Goal: Task Accomplishment & Management: Use online tool/utility

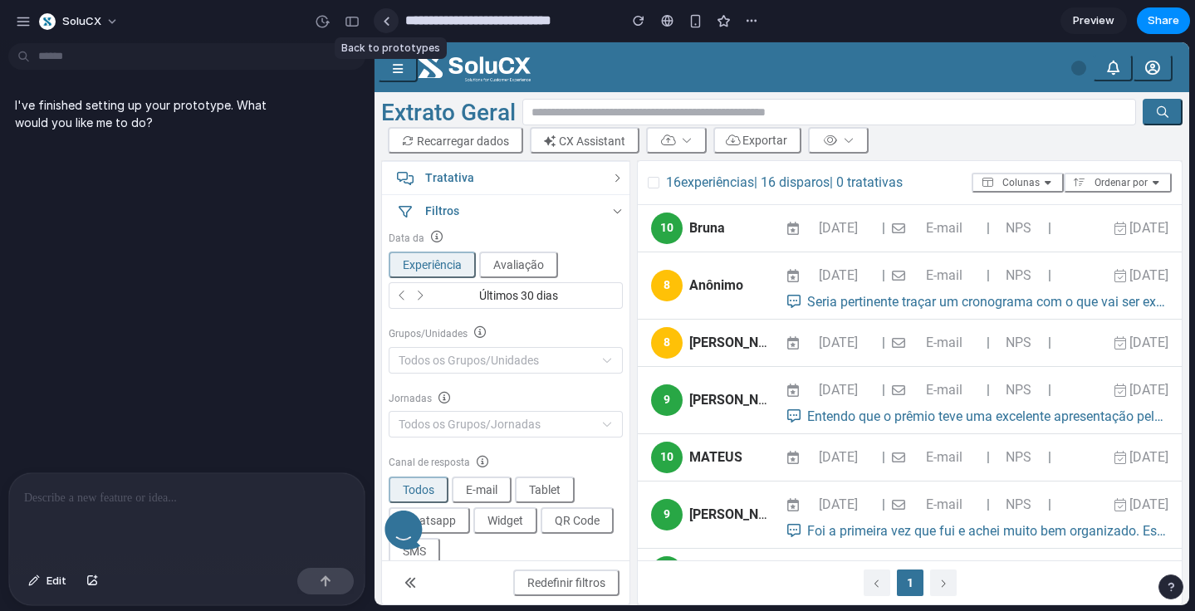
click at [386, 25] on div at bounding box center [386, 21] width 7 height 9
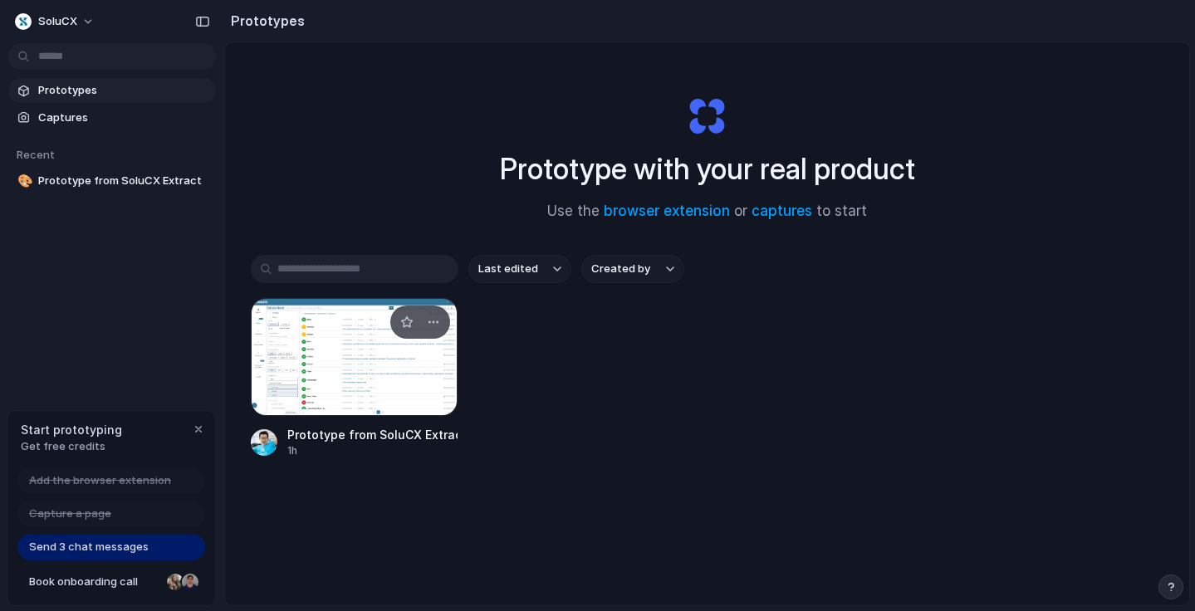
click at [330, 356] on div at bounding box center [355, 357] width 208 height 118
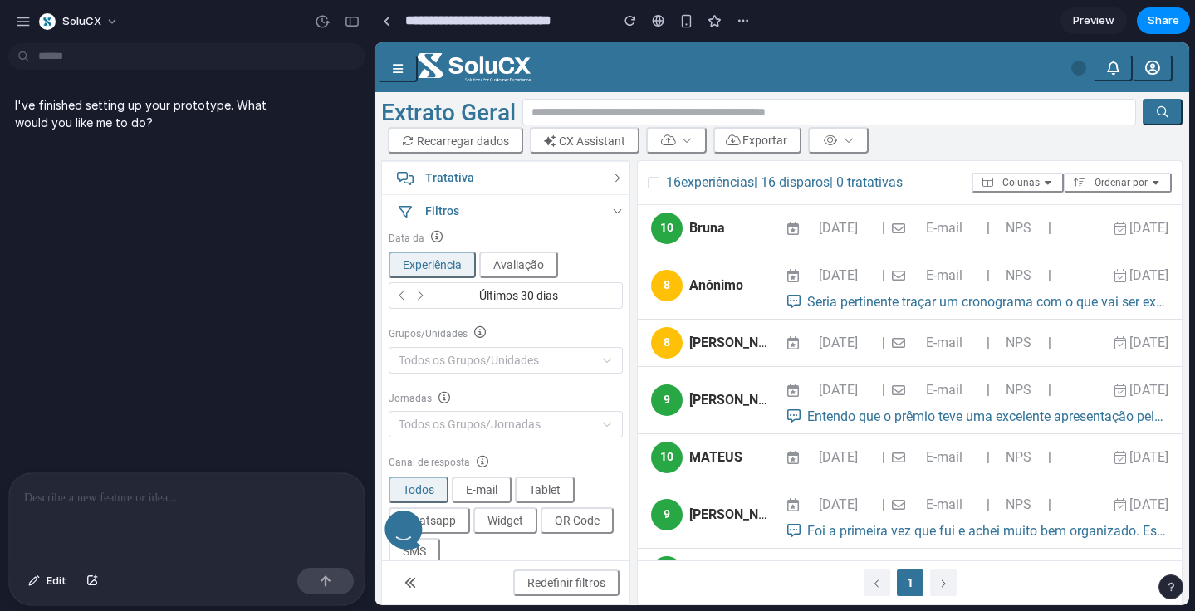
click at [125, 511] on div at bounding box center [186, 517] width 355 height 88
click at [152, 501] on p at bounding box center [187, 498] width 326 height 20
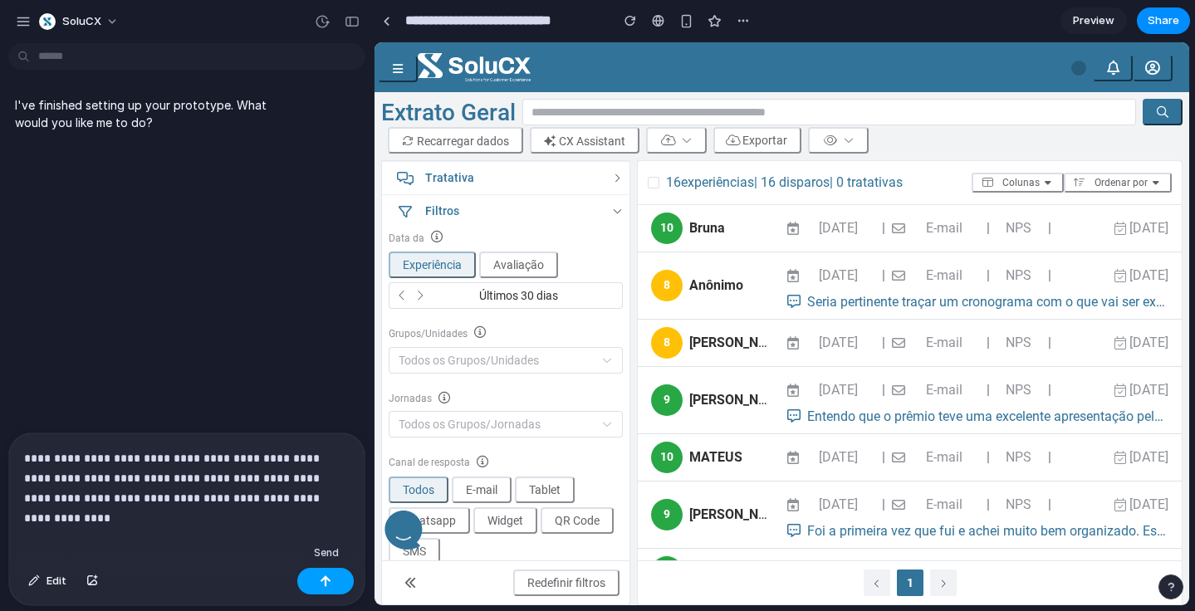
click at [324, 582] on div "button" at bounding box center [326, 582] width 12 height 12
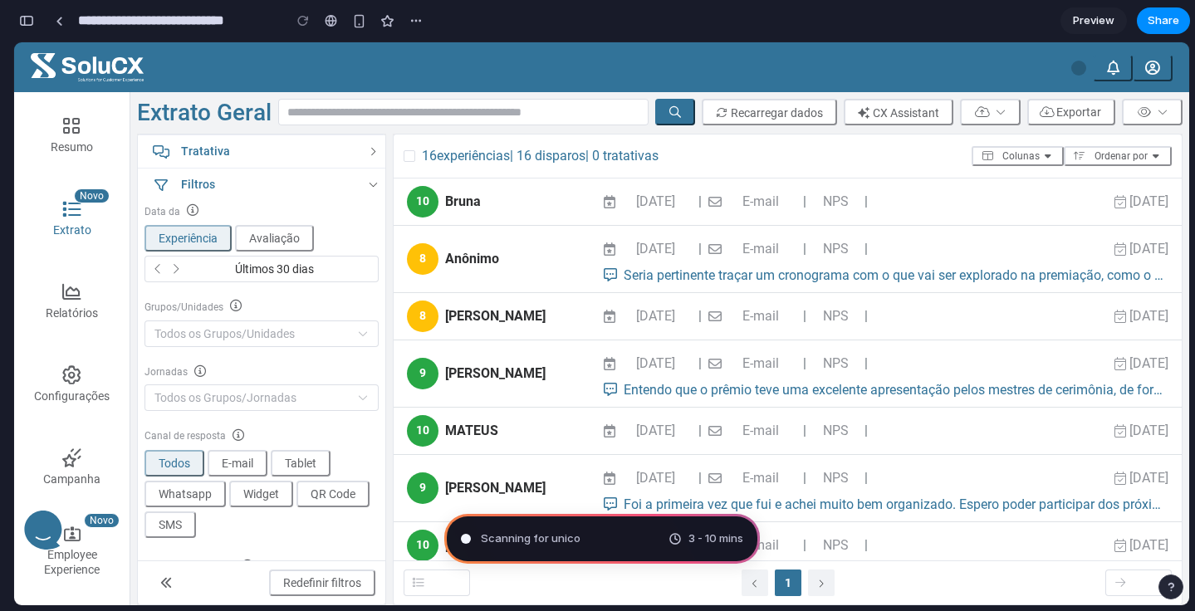
type input "**********"
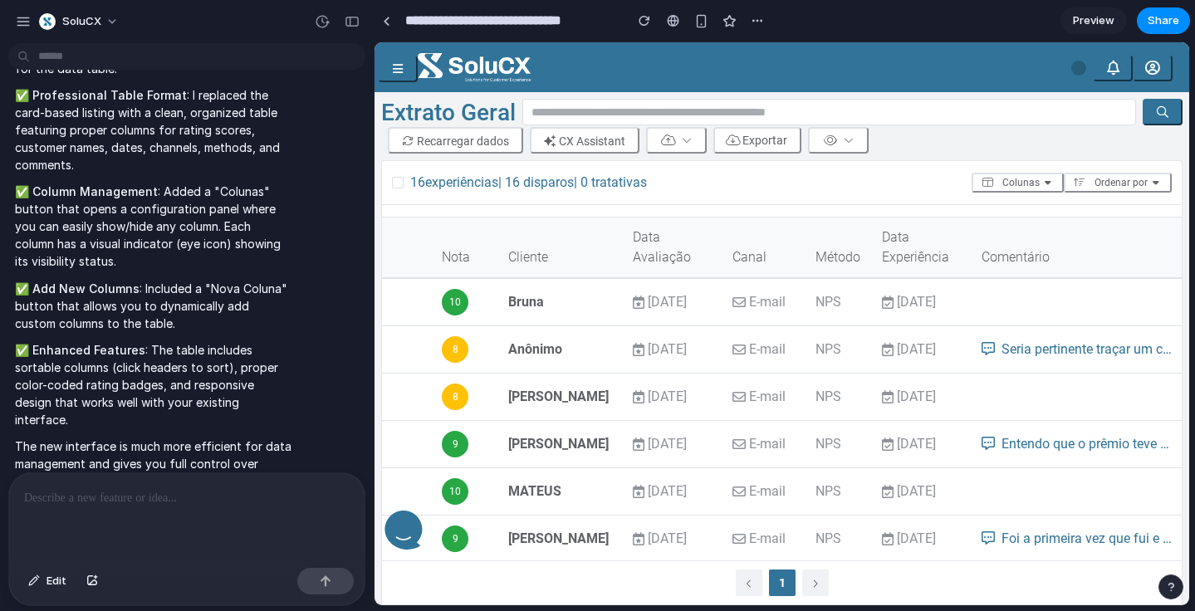
scroll to position [32, 0]
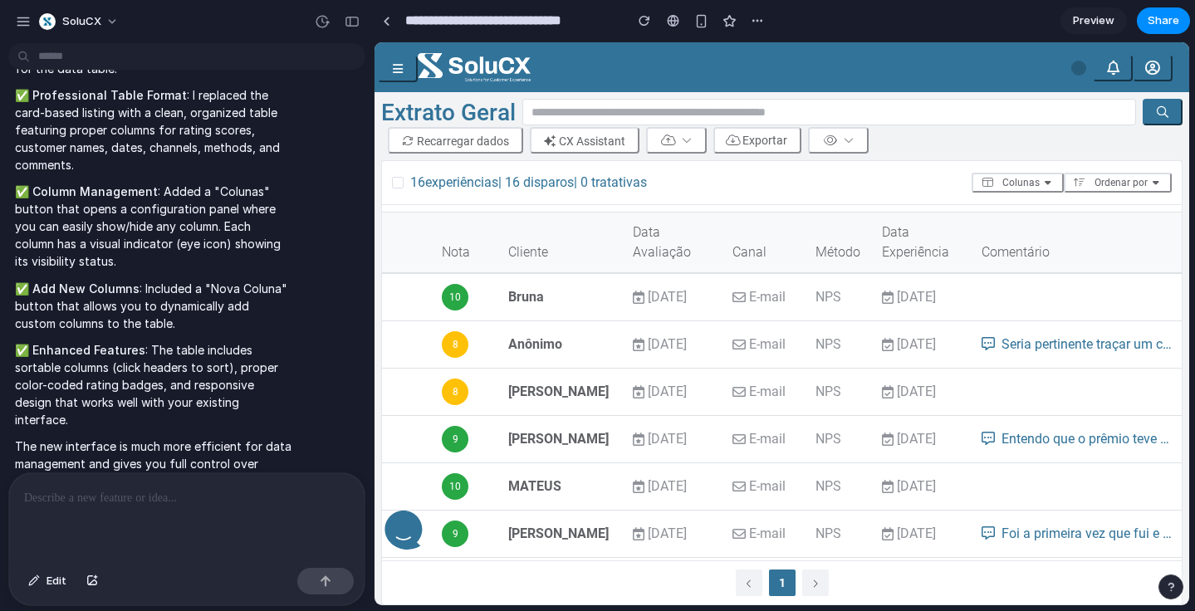
click at [1095, 27] on span "Preview" at bounding box center [1094, 20] width 42 height 17
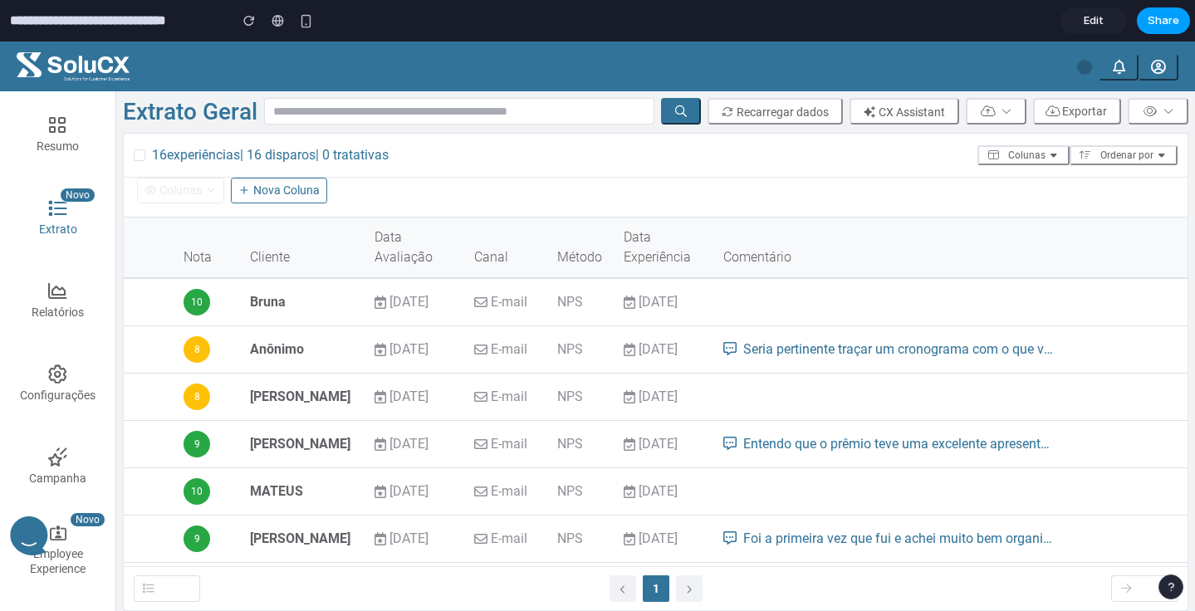
click at [1159, 28] on span "Share" at bounding box center [1164, 20] width 32 height 17
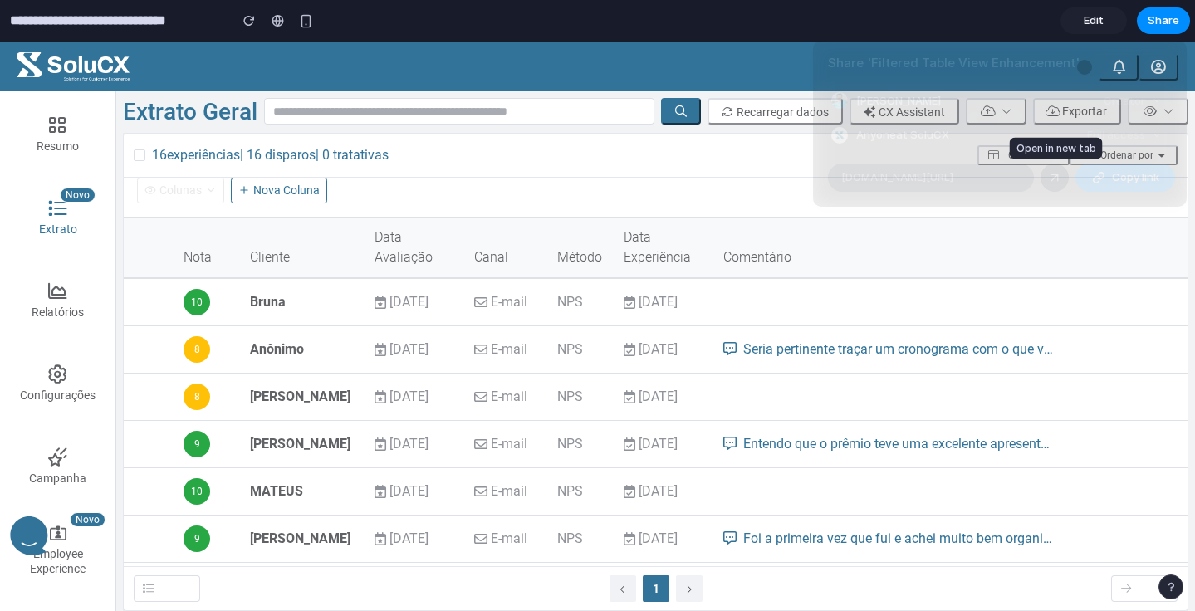
click at [1056, 179] on div at bounding box center [1054, 177] width 15 height 15
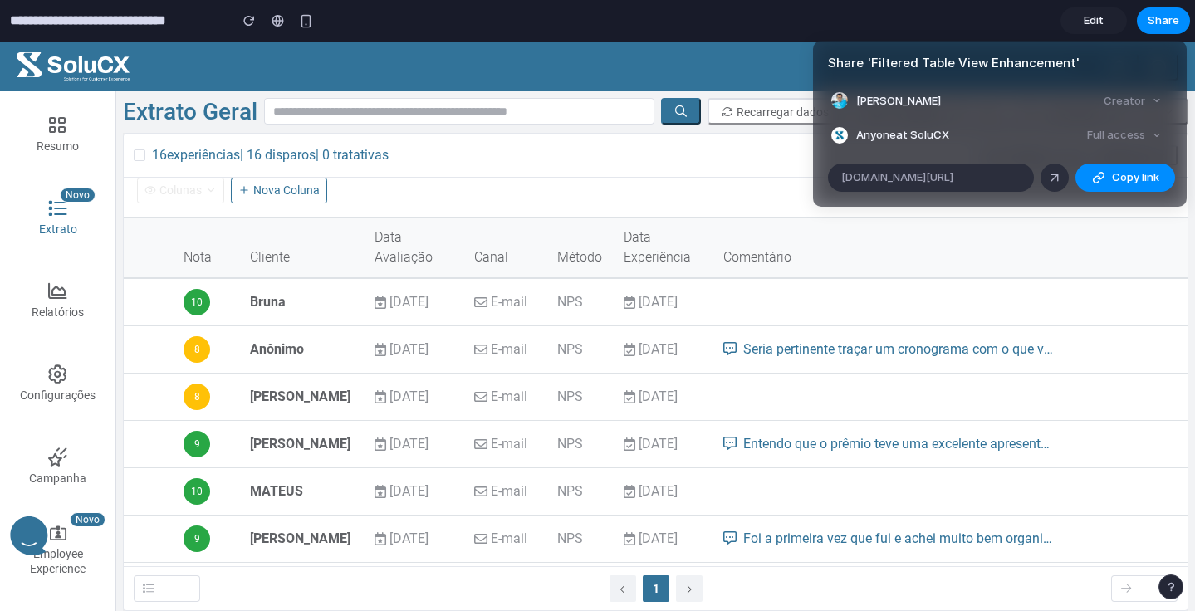
click at [751, 33] on div "Share ' Filtered Table View Enhancement ' Yuzo Tamaru Creator Anyone at SoluCX …" at bounding box center [597, 305] width 1195 height 611
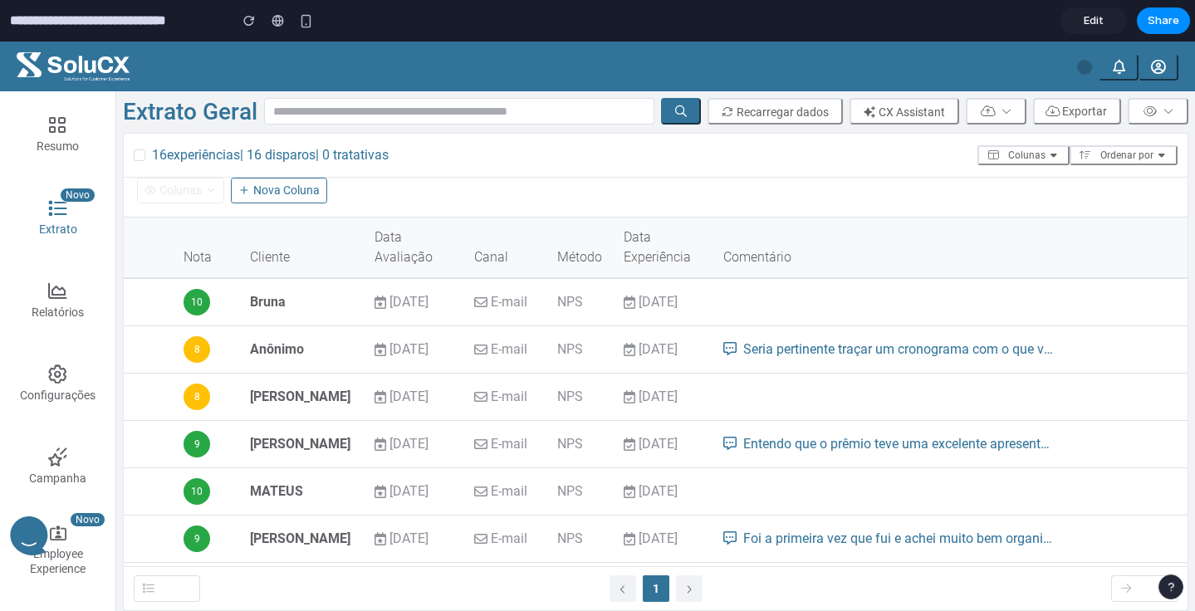
click at [1103, 22] on span "Edit" at bounding box center [1094, 20] width 20 height 17
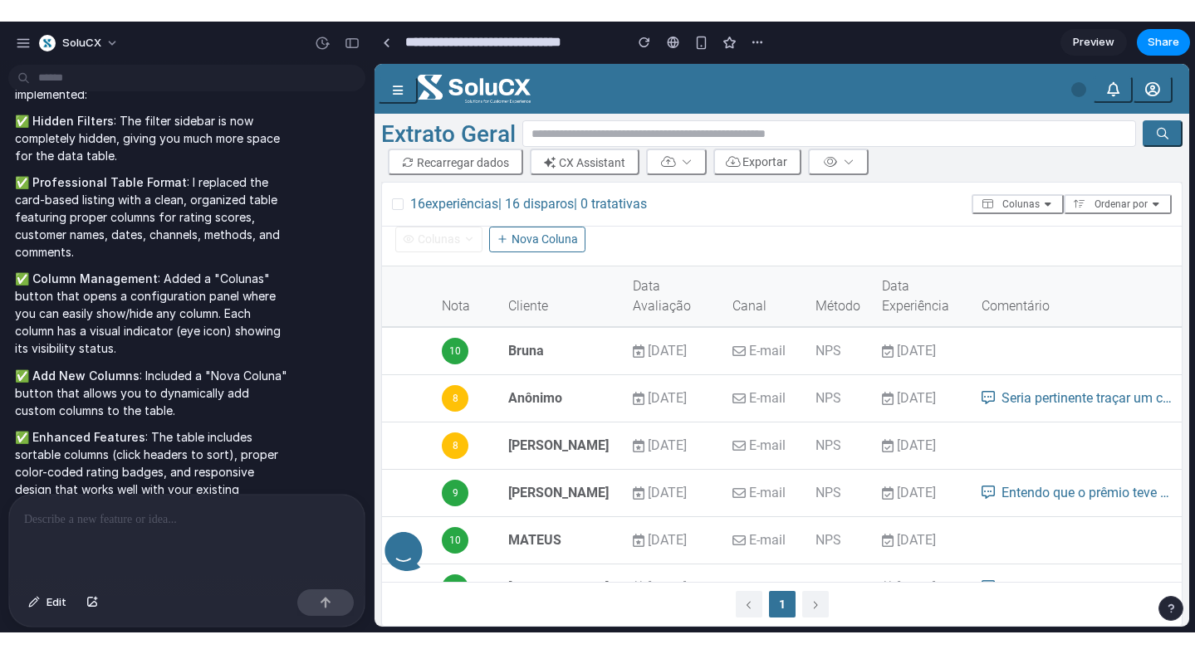
scroll to position [355, 0]
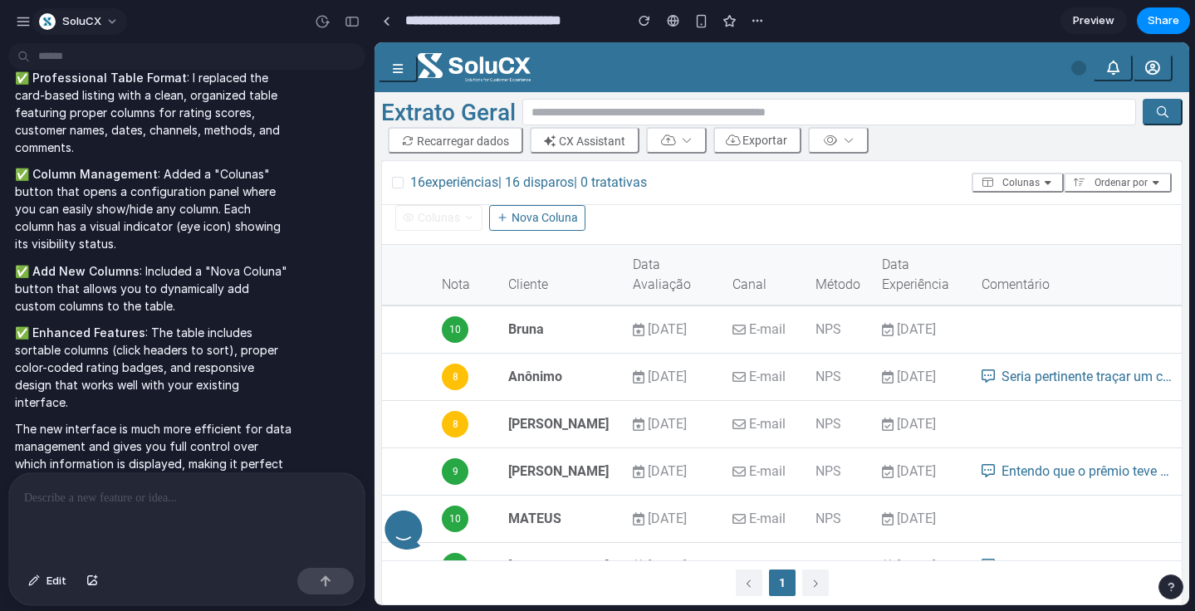
click at [110, 14] on button "SoluCX" at bounding box center [79, 21] width 95 height 27
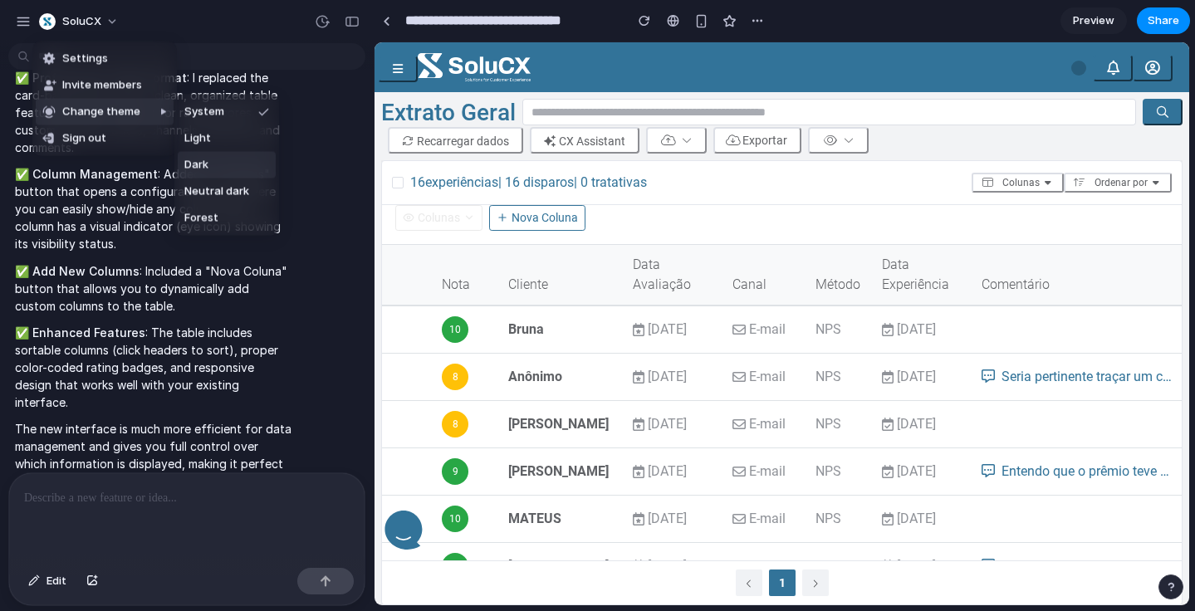
click at [211, 169] on li "Dark" at bounding box center [227, 165] width 98 height 27
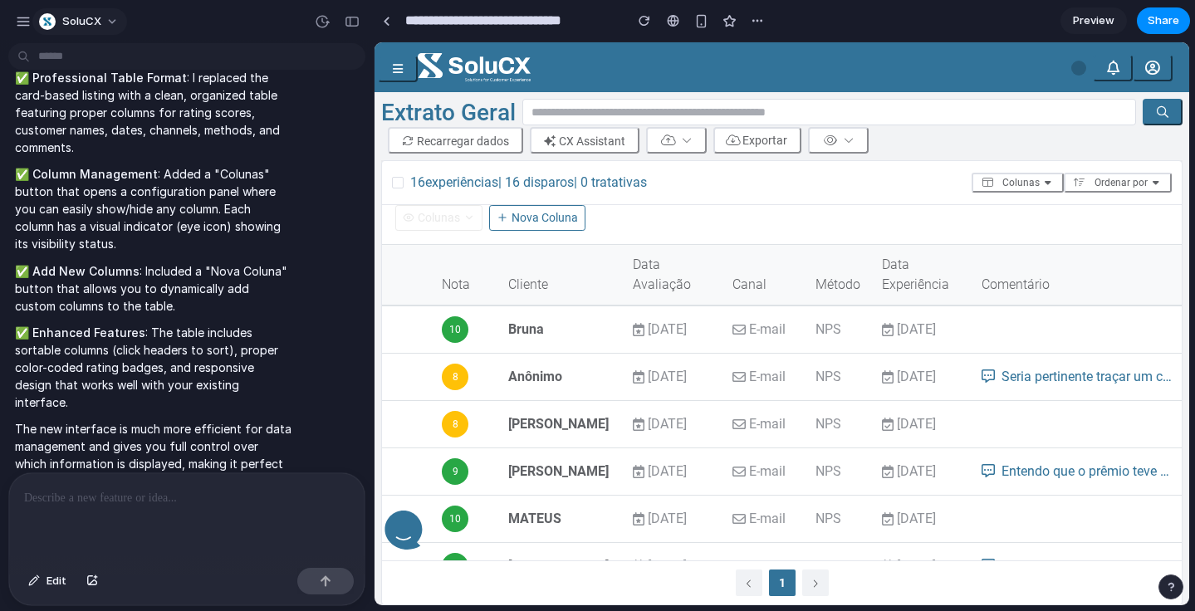
click at [111, 17] on button "SoluCX" at bounding box center [79, 21] width 95 height 27
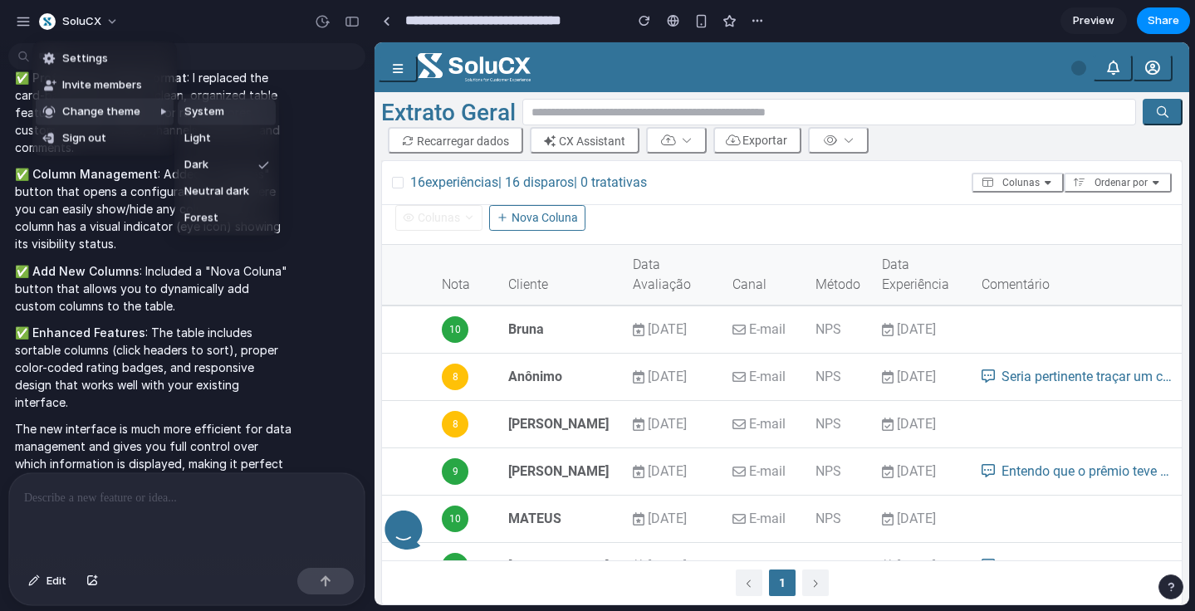
click at [228, 118] on li "System" at bounding box center [227, 112] width 98 height 27
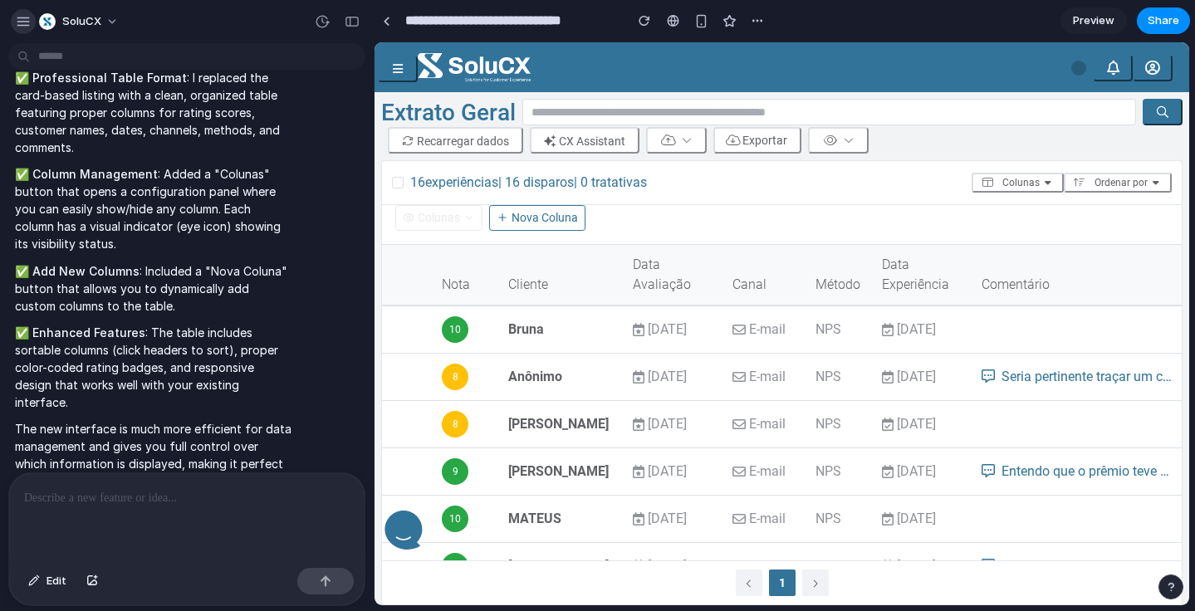
click at [26, 22] on div "button" at bounding box center [23, 21] width 15 height 15
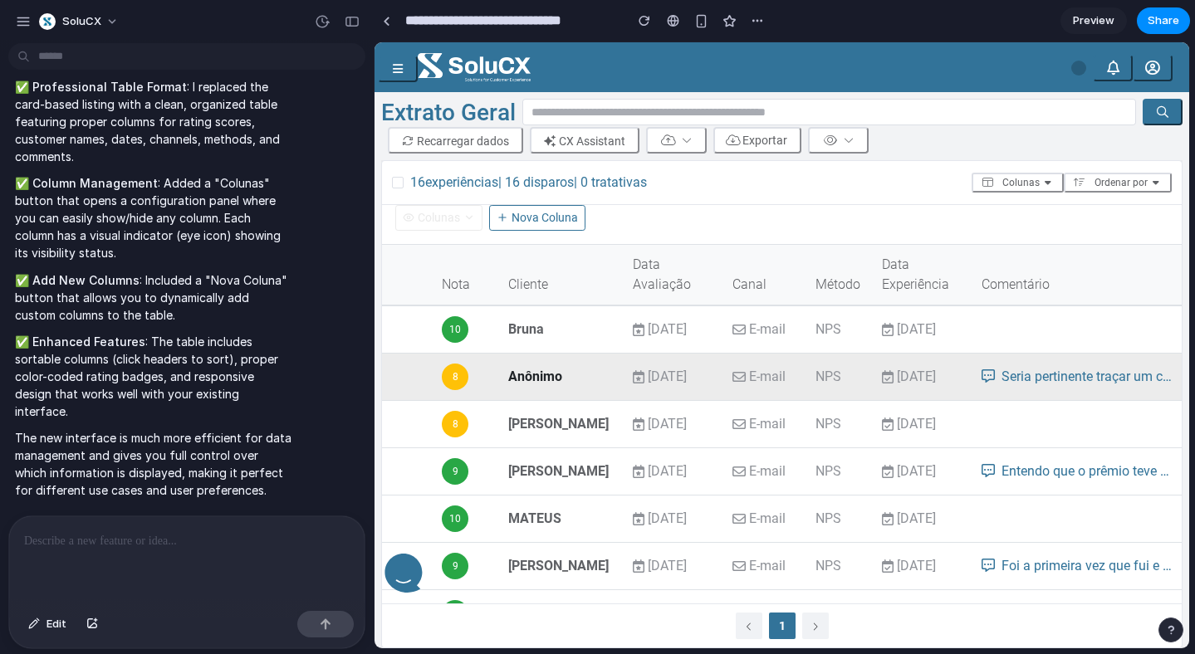
scroll to position [311, 0]
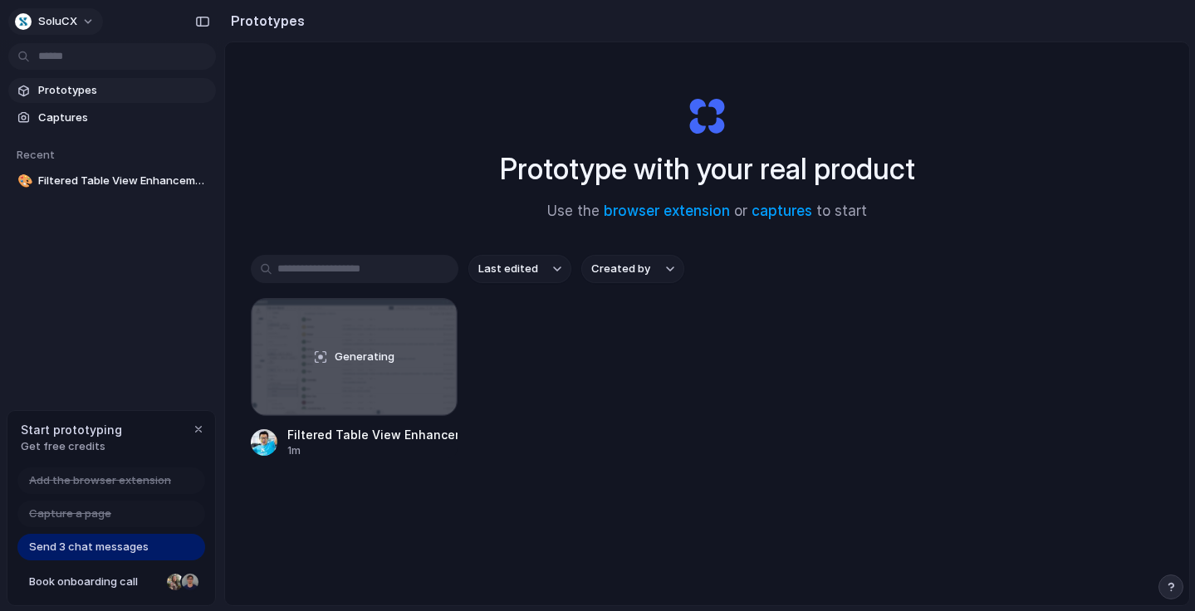
click at [83, 22] on button "SoluCX" at bounding box center [55, 21] width 95 height 27
click at [133, 27] on div "Settings Invite members Change theme Sign out" at bounding box center [597, 305] width 1195 height 611
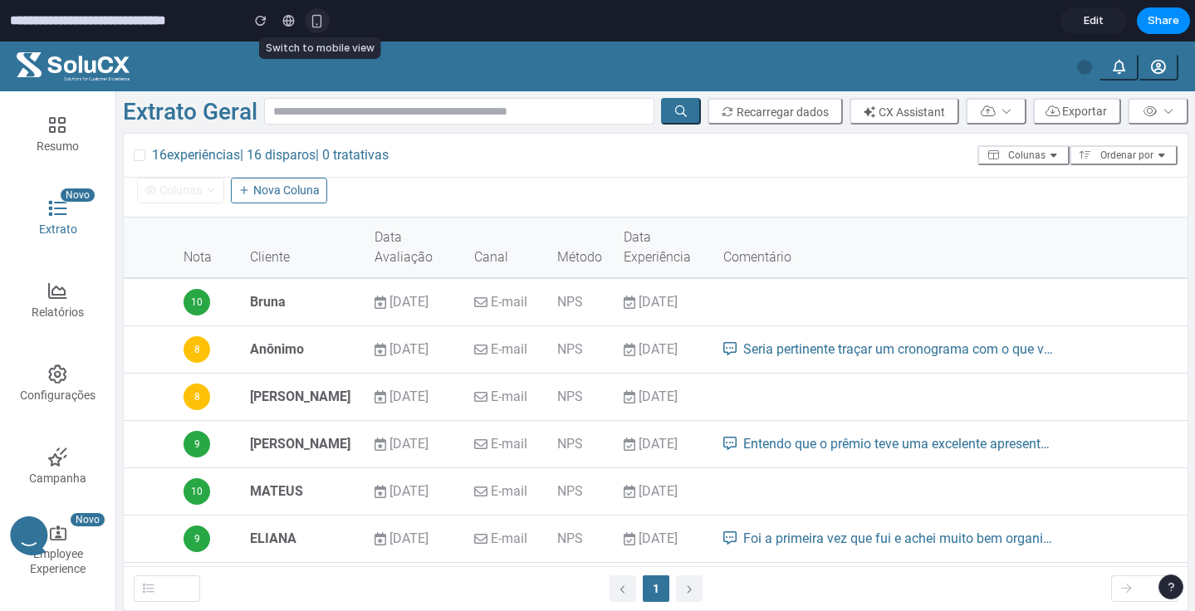
click at [317, 21] on div "button" at bounding box center [317, 21] width 14 height 14
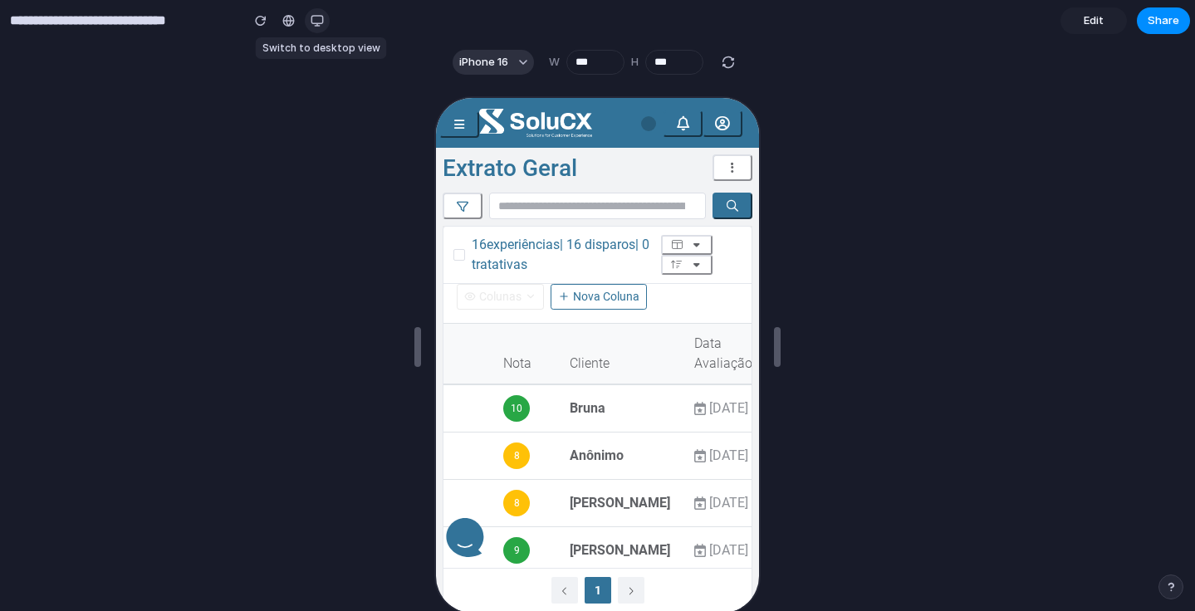
click at [317, 21] on div "button" at bounding box center [317, 20] width 13 height 13
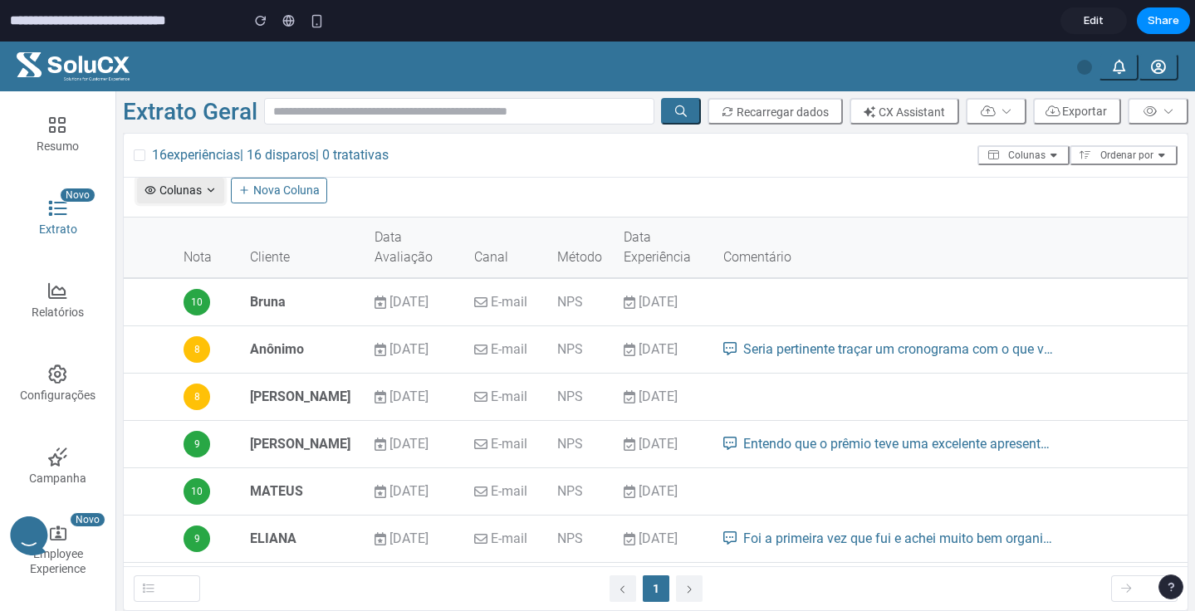
click at [208, 193] on icon at bounding box center [211, 190] width 12 height 12
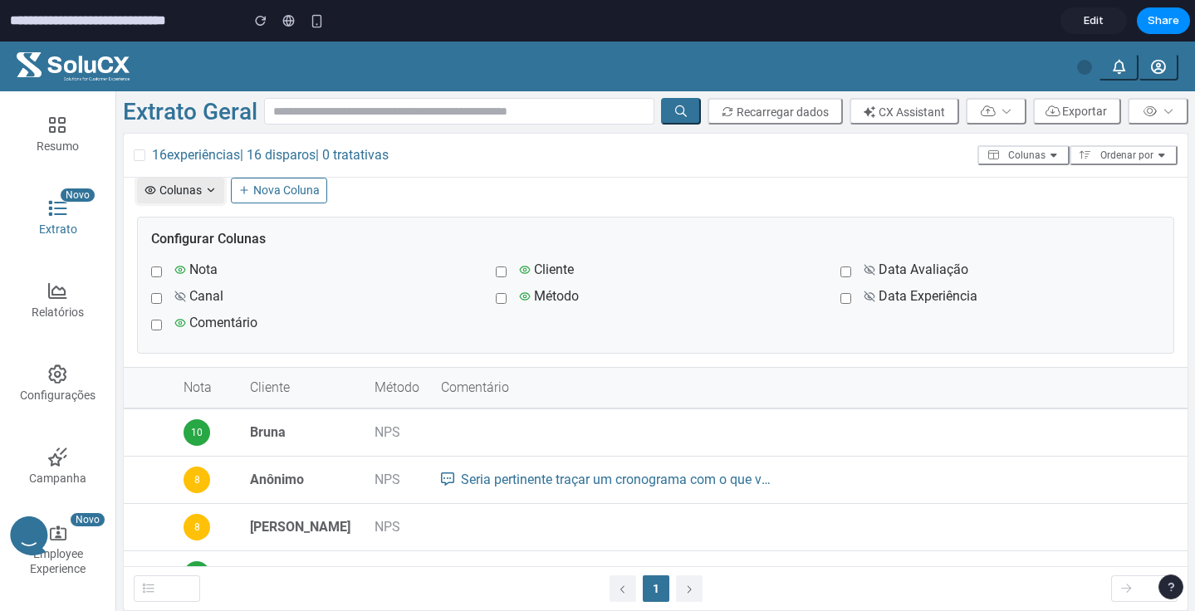
click at [207, 196] on button "Colunas" at bounding box center [180, 191] width 87 height 26
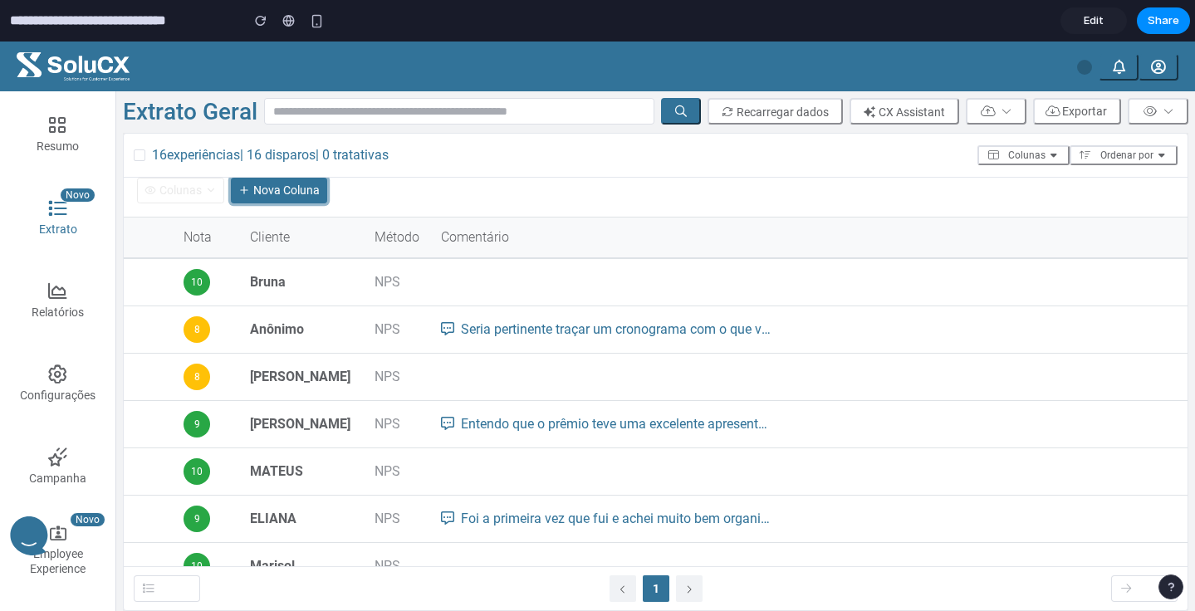
click at [272, 191] on button "Nova Coluna" at bounding box center [279, 191] width 96 height 26
click at [200, 198] on button "Colunas" at bounding box center [180, 191] width 87 height 26
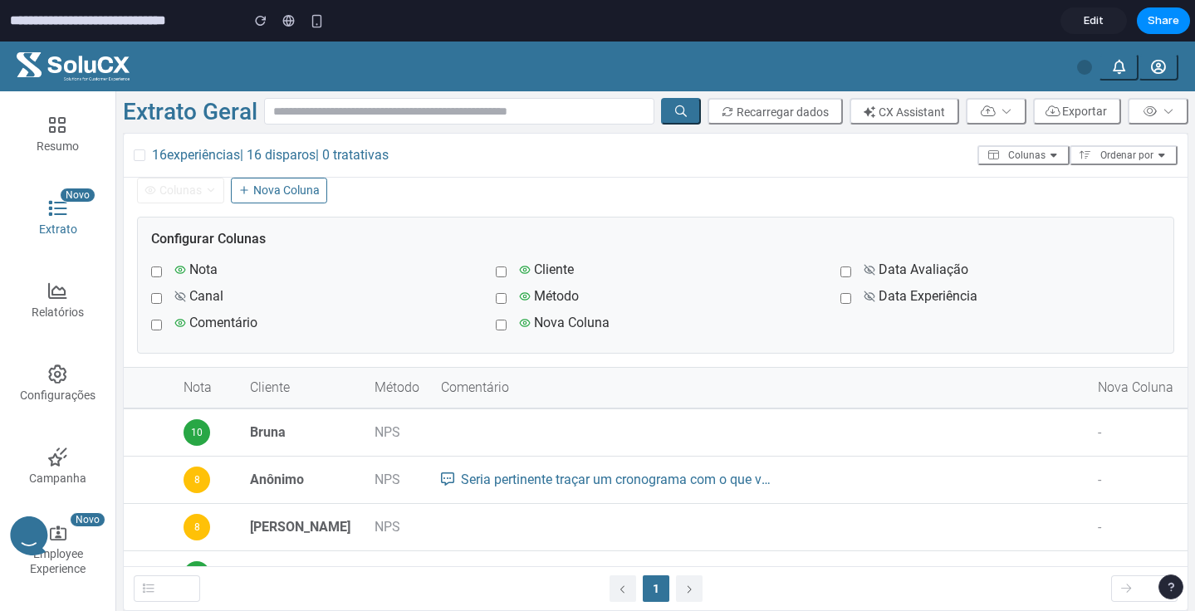
click at [575, 326] on label "Nova Coluna" at bounding box center [564, 323] width 91 height 20
click at [460, 189] on div "Colunas Nova Coluna" at bounding box center [656, 191] width 1064 height 26
click at [546, 400] on th "Comentário" at bounding box center [809, 388] width 757 height 42
click at [212, 184] on icon at bounding box center [211, 190] width 12 height 12
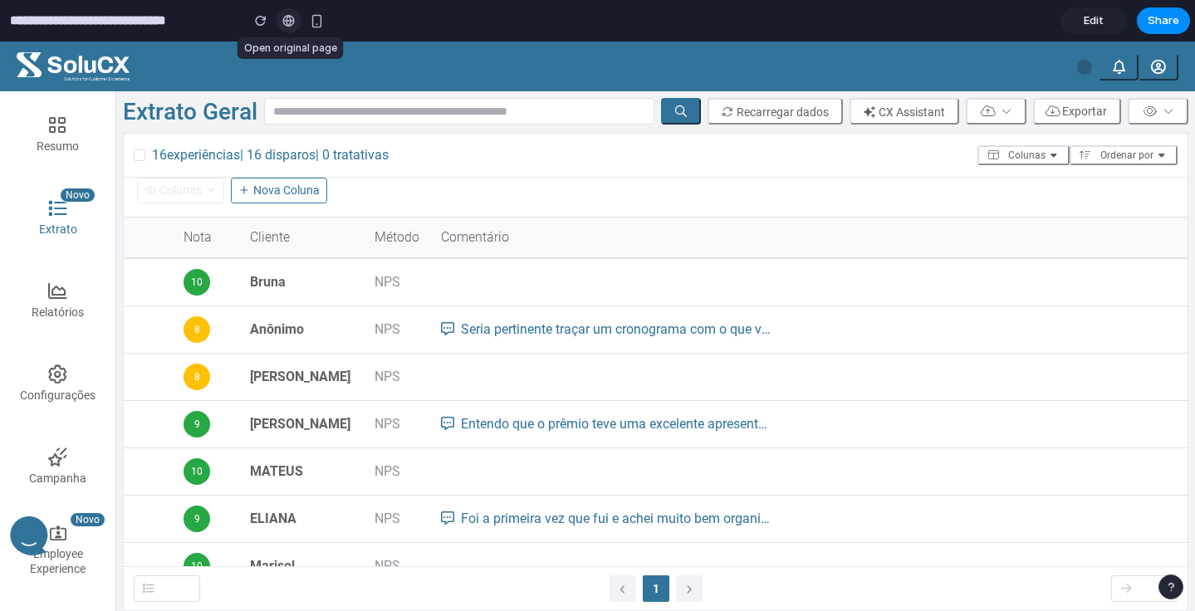
click at [291, 26] on div at bounding box center [288, 20] width 12 height 13
